Goal: Task Accomplishment & Management: Use online tool/utility

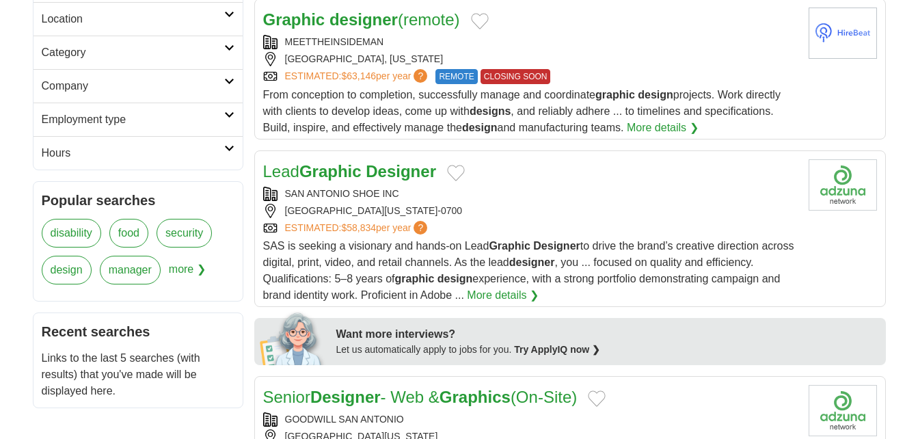
scroll to position [410, 0]
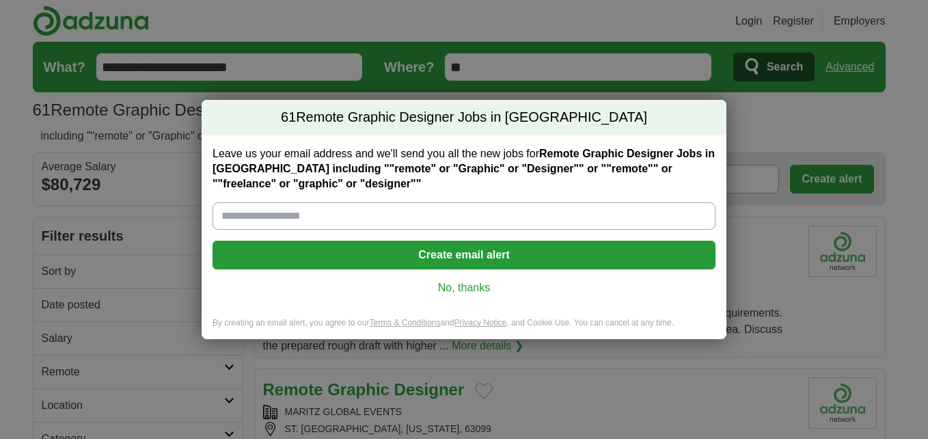
click at [484, 289] on link "No, thanks" at bounding box center [464, 287] width 481 height 15
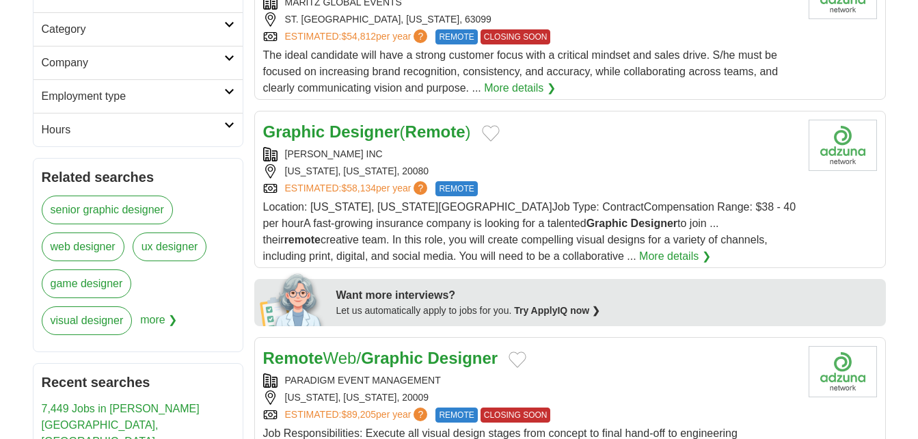
scroll to position [410, 0]
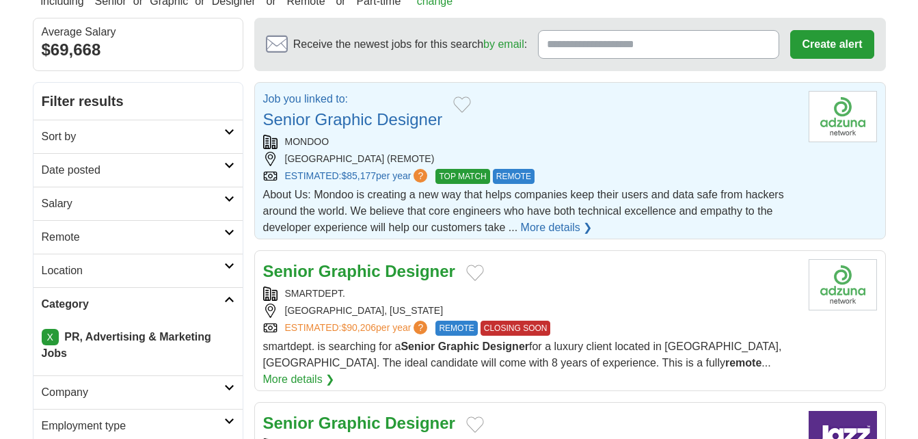
scroll to position [137, 0]
